Goal: Task Accomplishment & Management: Manage account settings

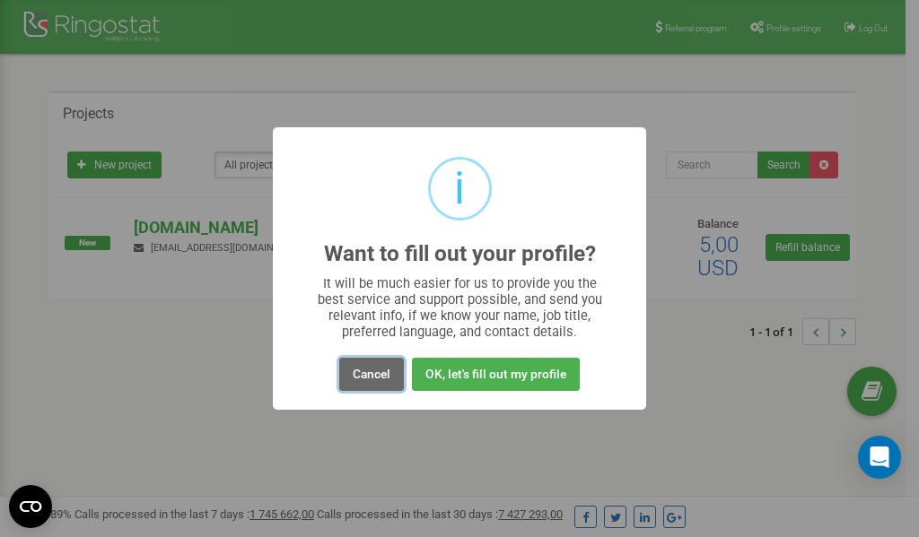
click at [375, 372] on button "Cancel" at bounding box center [371, 374] width 65 height 33
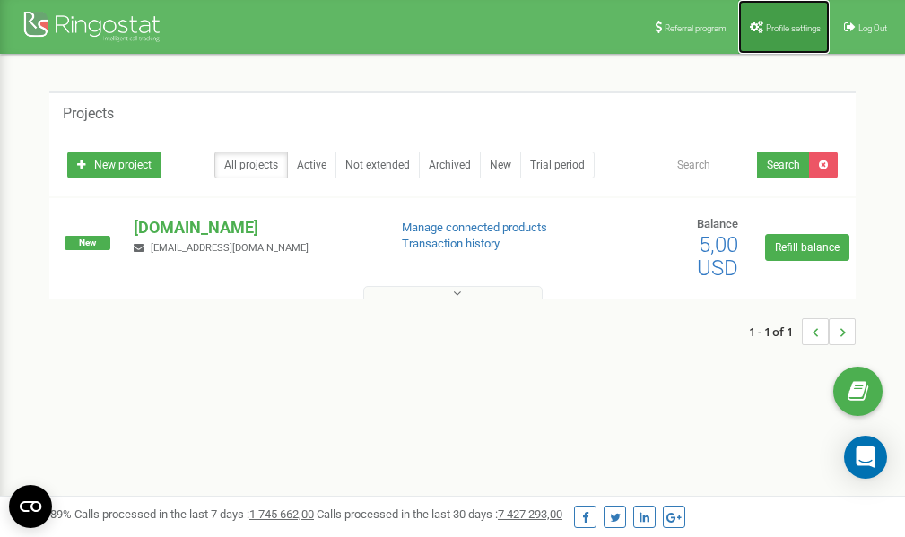
click at [785, 25] on span "Profile settings" at bounding box center [793, 28] width 55 height 10
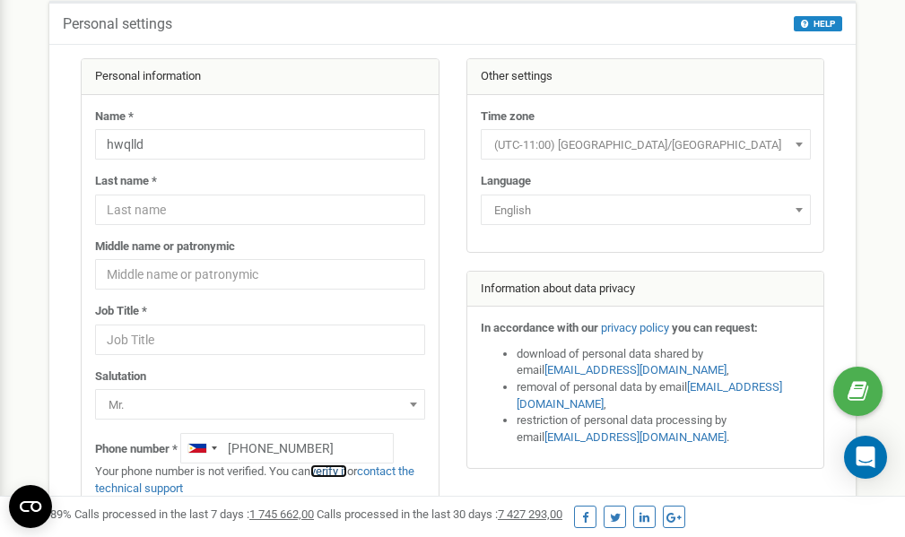
click at [340, 470] on link "verify it" at bounding box center [328, 471] width 37 height 13
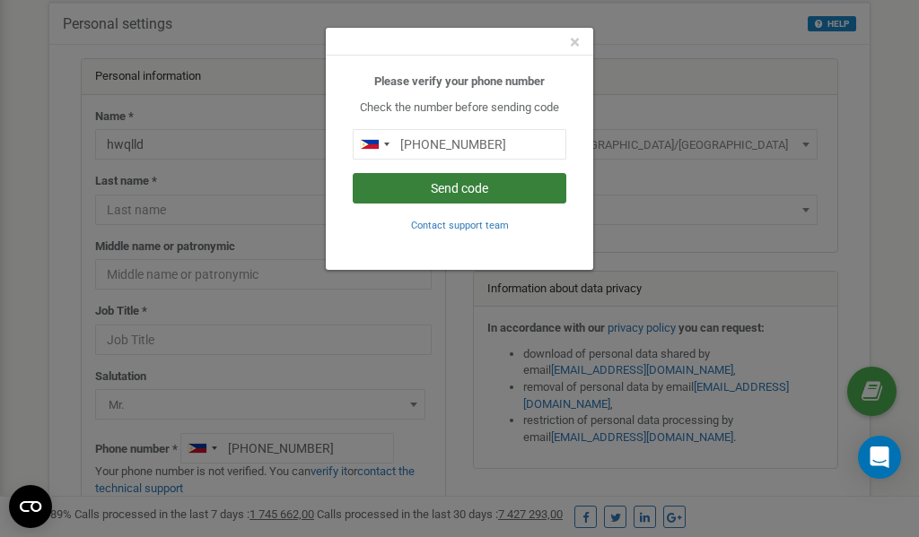
click at [497, 186] on button "Send code" at bounding box center [459, 188] width 213 height 30
